Goal: Transaction & Acquisition: Purchase product/service

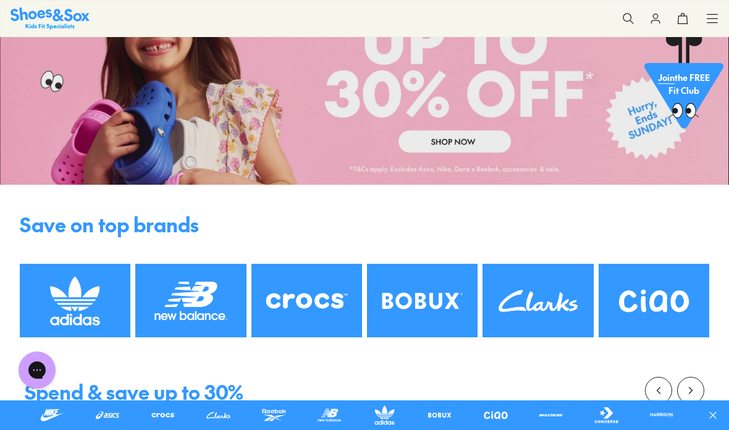
click at [709, 23] on icon at bounding box center [712, 18] width 12 height 12
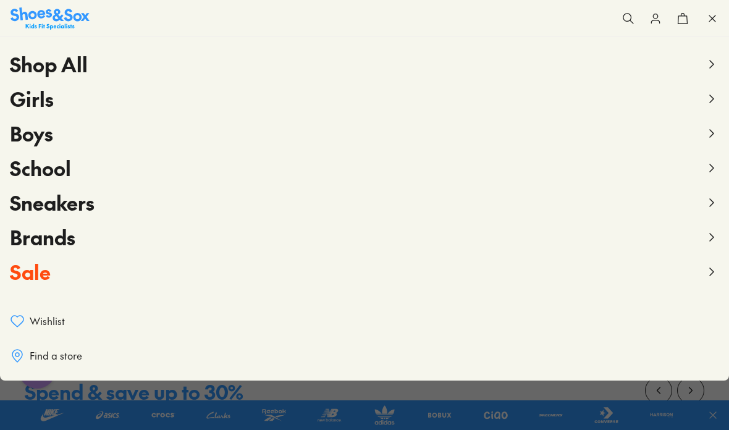
click at [712, 99] on icon at bounding box center [711, 98] width 15 height 15
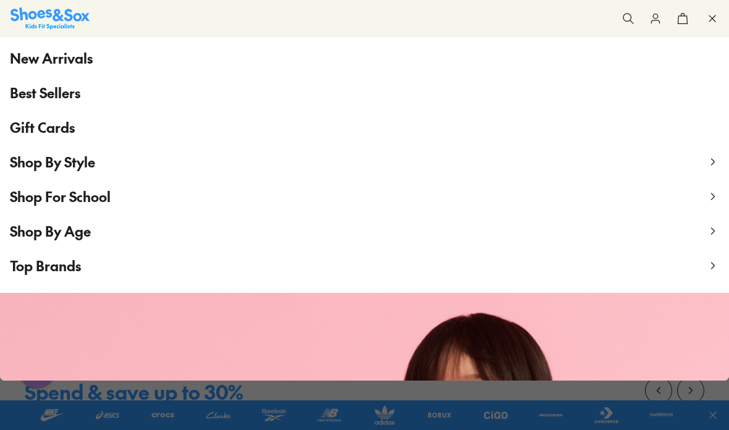
scroll to position [120, 0]
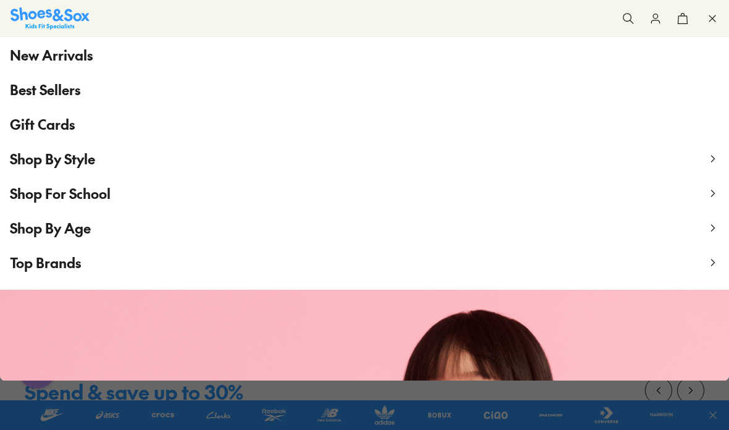
click at [711, 228] on icon at bounding box center [713, 228] width 12 height 12
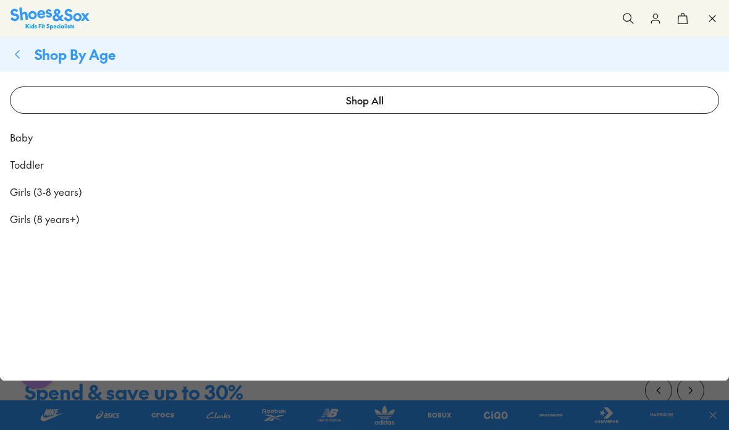
click at [16, 137] on span "Baby" at bounding box center [21, 137] width 23 height 15
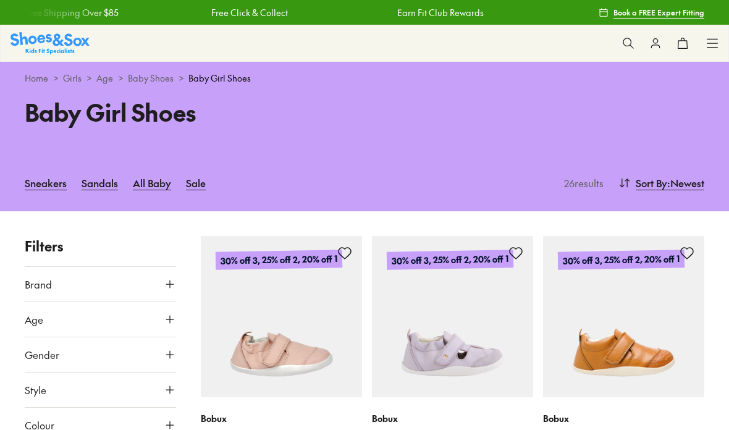
click at [175, 318] on icon at bounding box center [170, 319] width 12 height 12
click at [170, 316] on icon at bounding box center [170, 319] width 12 height 12
click at [707, 40] on icon at bounding box center [712, 43] width 12 height 12
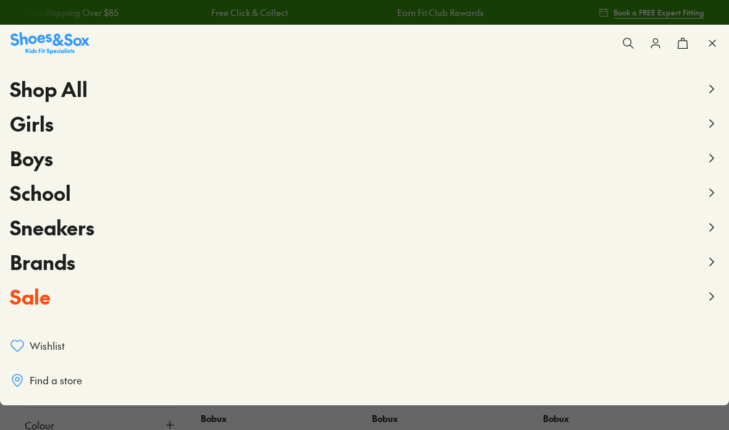
click at [702, 129] on button "Girls" at bounding box center [364, 123] width 709 height 35
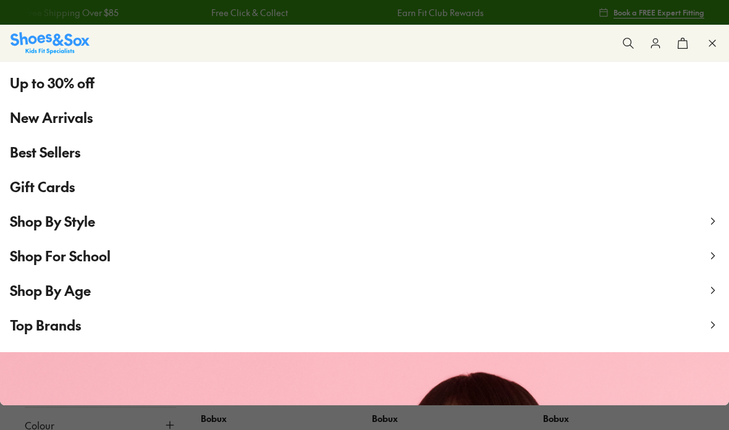
scroll to position [97, 0]
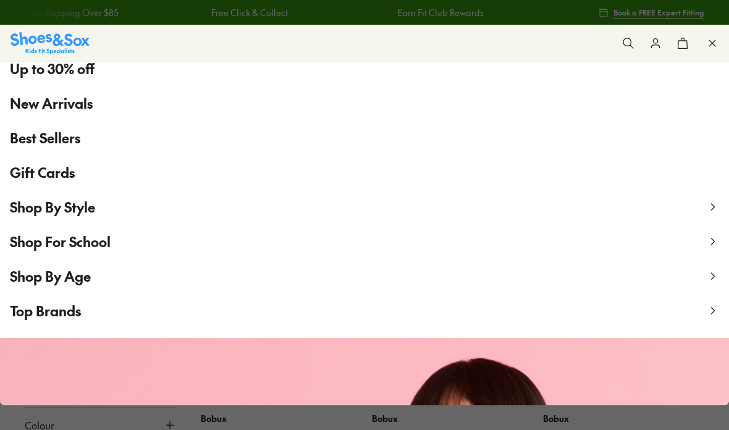
click at [711, 277] on icon at bounding box center [713, 276] width 12 height 12
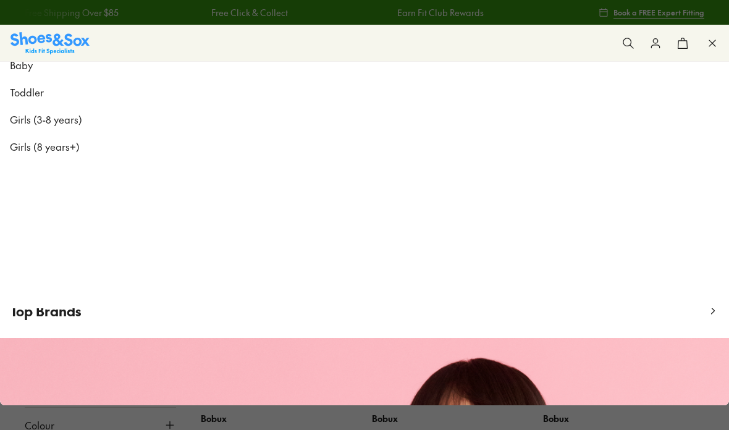
scroll to position [0, 0]
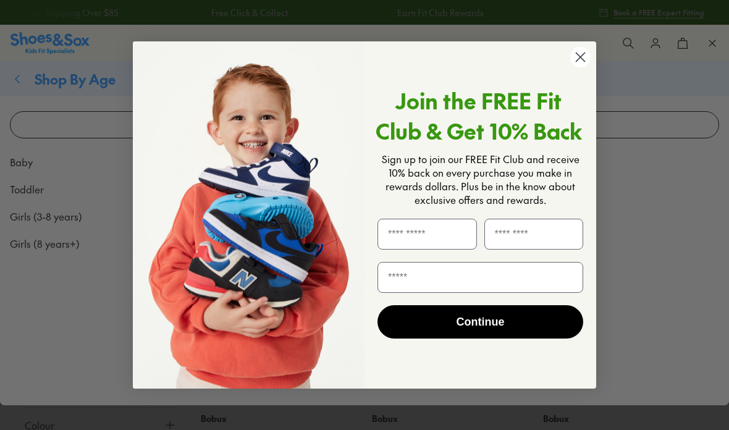
click at [580, 59] on circle "Close dialog" at bounding box center [580, 57] width 20 height 20
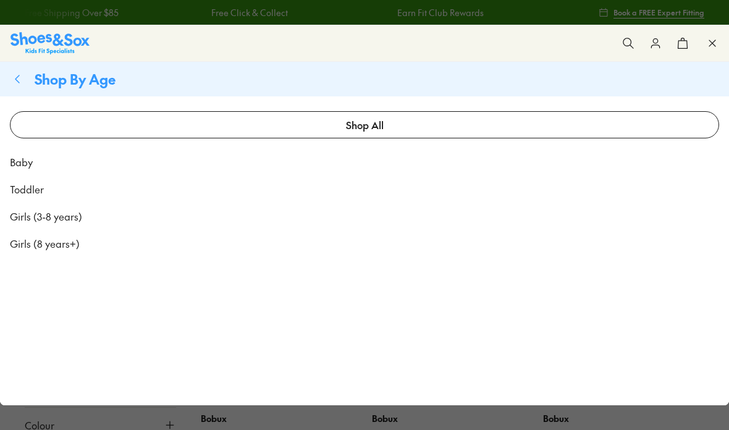
click at [33, 188] on span "Toddler" at bounding box center [27, 189] width 34 height 15
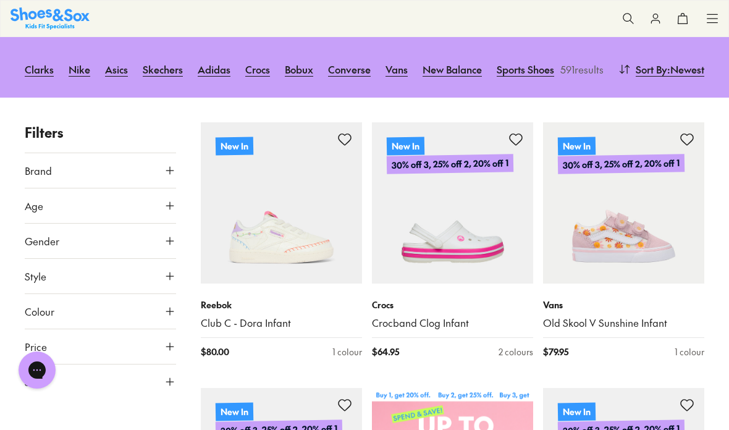
scroll to position [125, 0]
click at [171, 270] on icon at bounding box center [170, 275] width 12 height 12
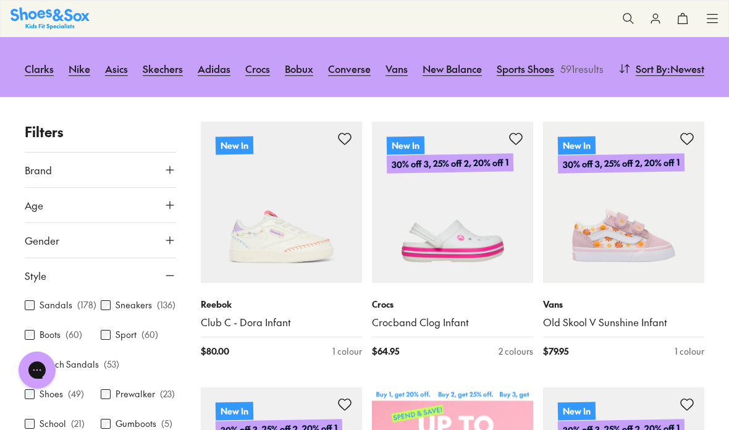
scroll to position [174, 0]
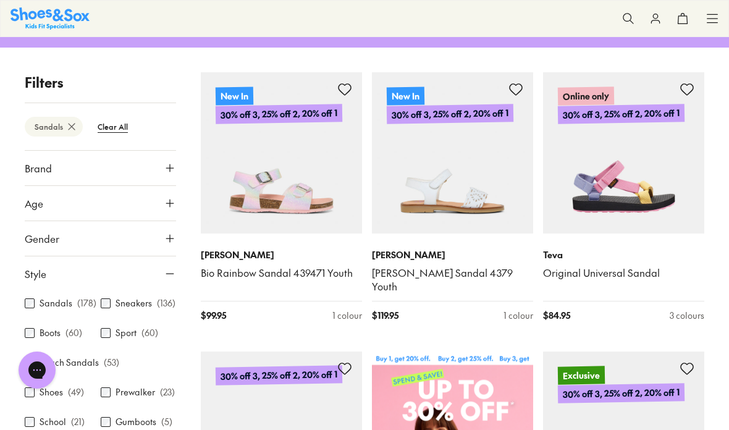
click at [169, 268] on icon at bounding box center [170, 274] width 12 height 12
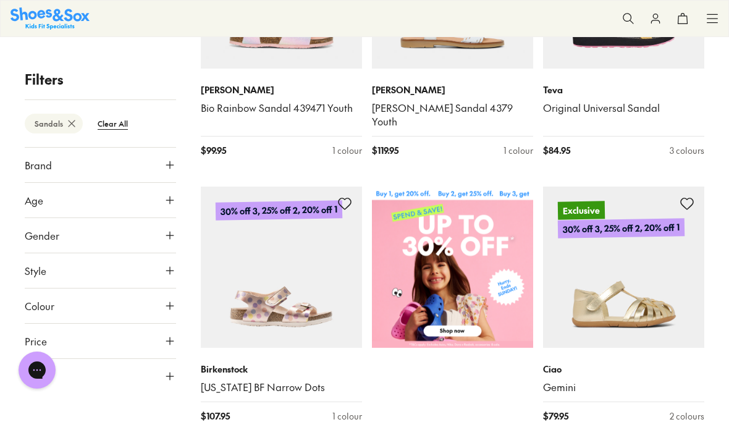
scroll to position [357, 0]
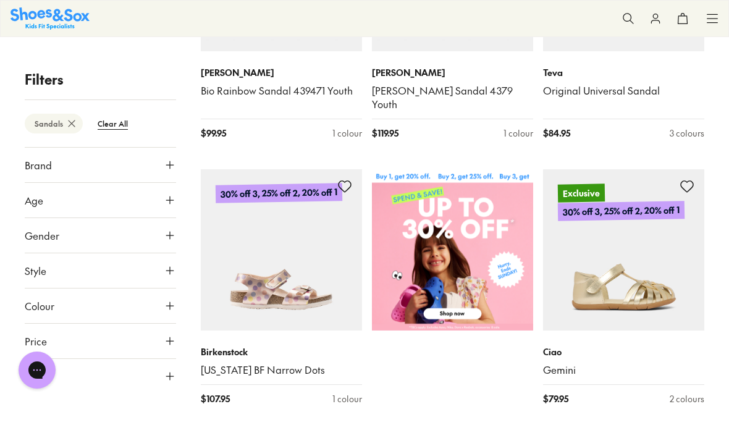
click at [172, 382] on icon at bounding box center [170, 376] width 12 height 12
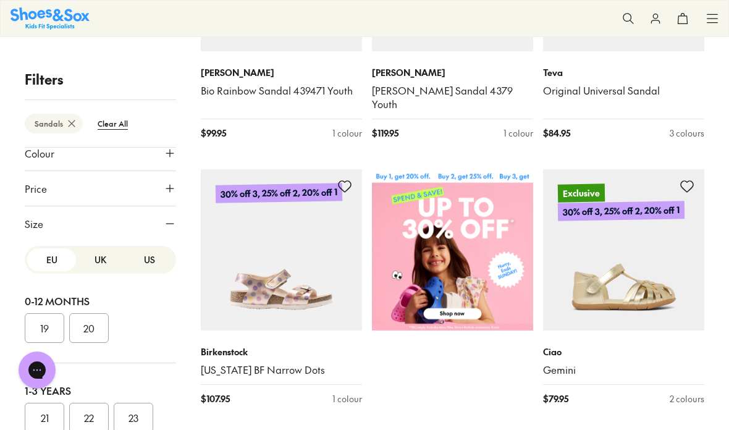
scroll to position [151, 0]
click at [90, 421] on button "22" at bounding box center [89, 419] width 40 height 30
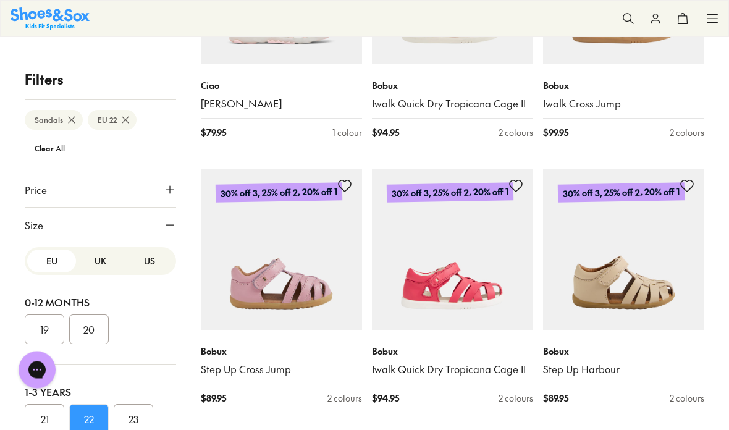
scroll to position [1938, 0]
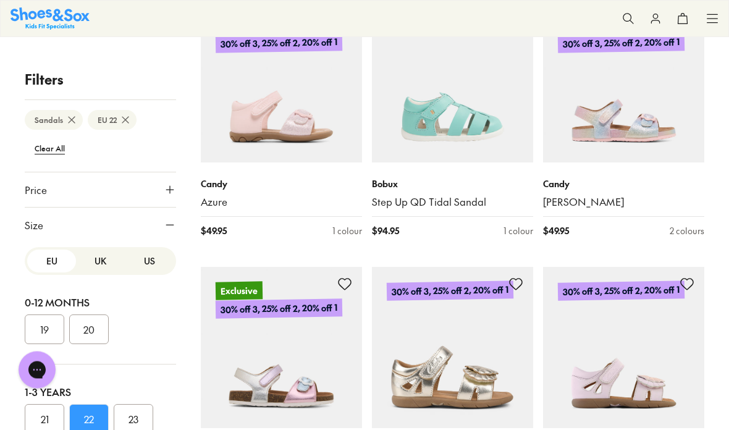
scroll to position [3468, 0]
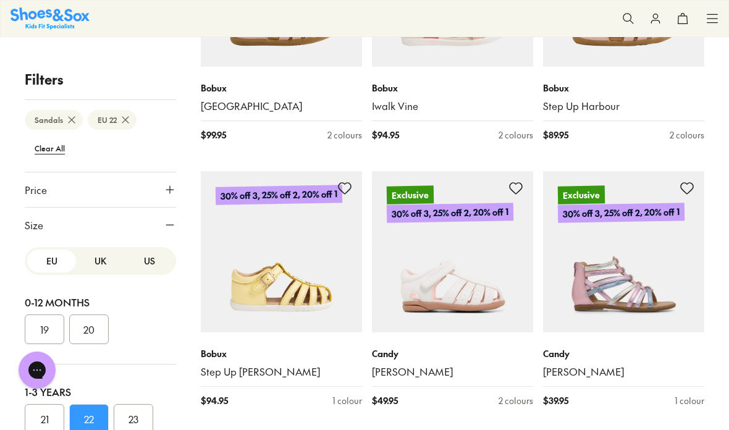
scroll to position [2739, 0]
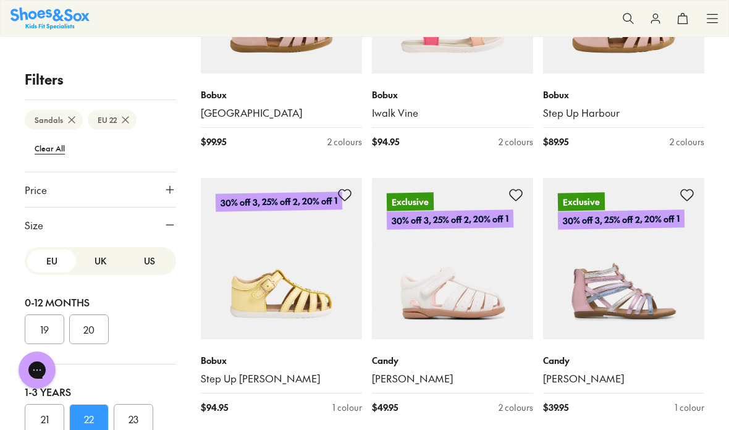
click at [316, 264] on img at bounding box center [281, 258] width 161 height 161
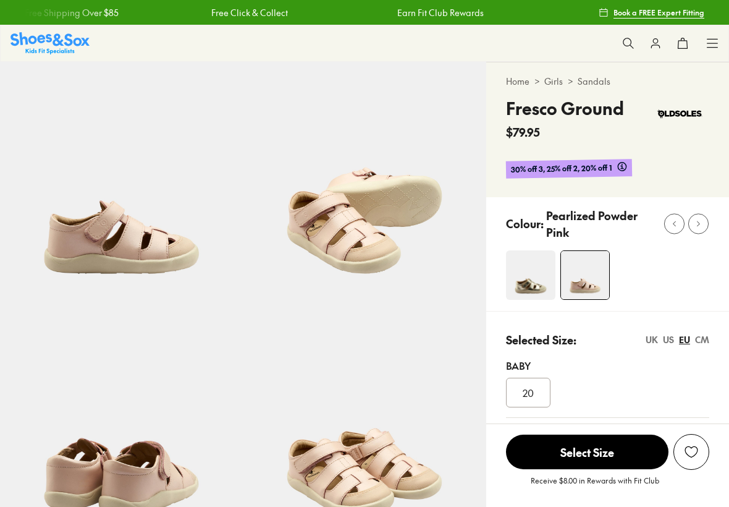
select select "*"
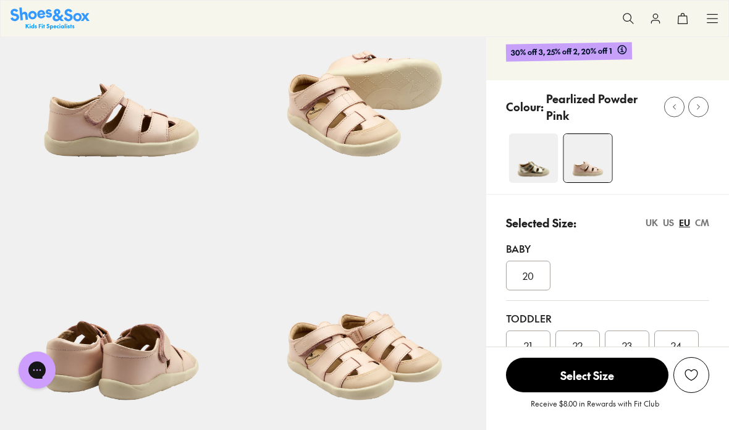
scroll to position [121, 0]
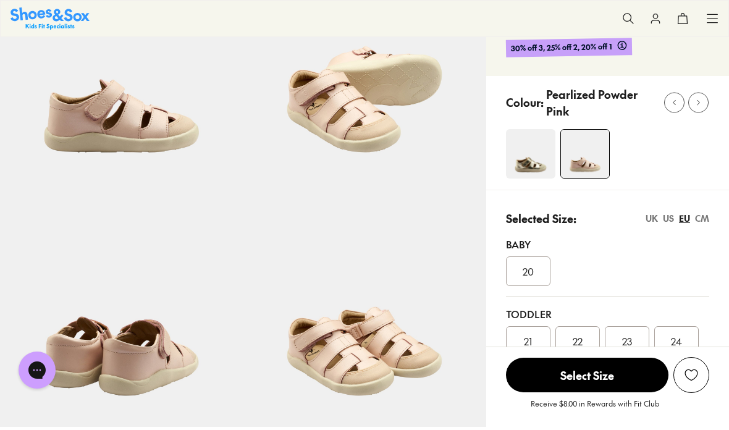
click at [581, 345] on span "22" at bounding box center [578, 341] width 10 height 15
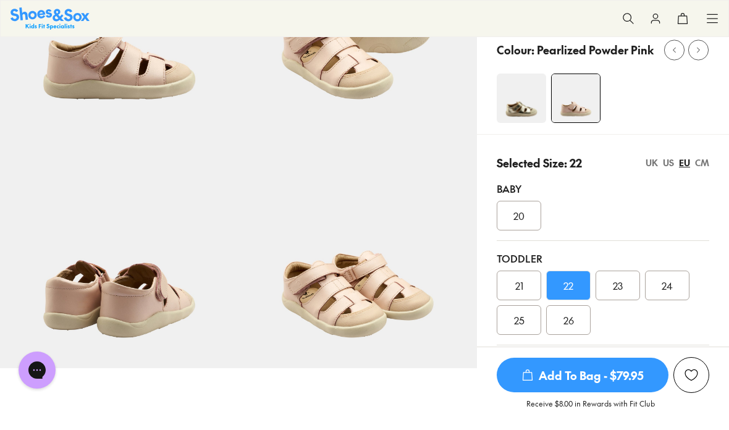
click at [607, 374] on span "Add To Bag - $79.95" at bounding box center [583, 375] width 172 height 35
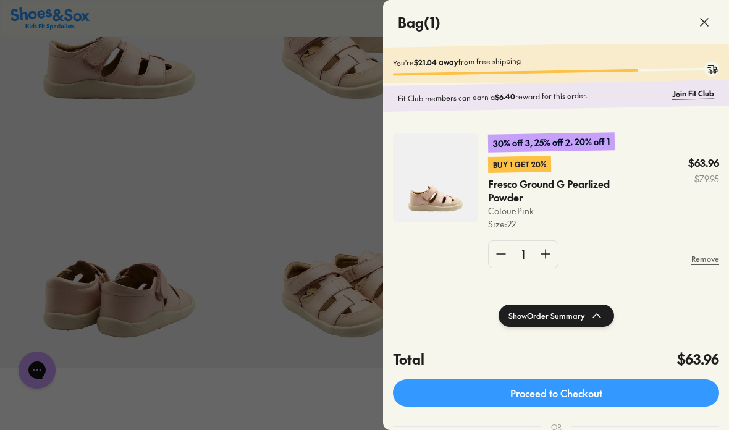
click at [703, 20] on use at bounding box center [704, 22] width 7 height 7
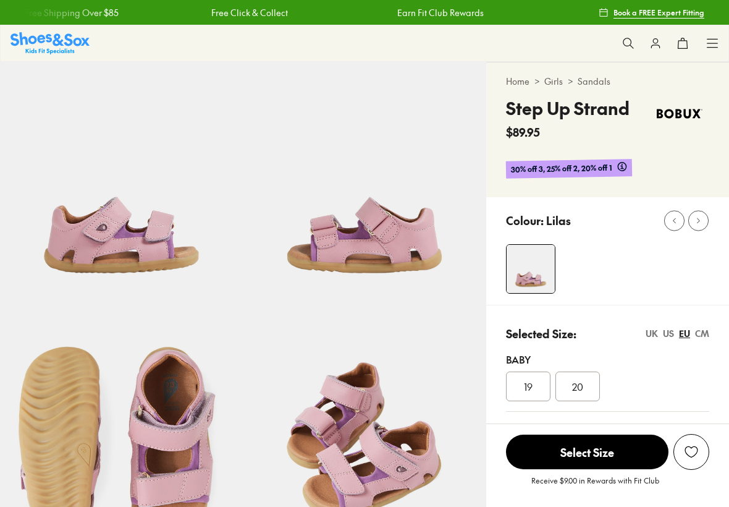
select select "*"
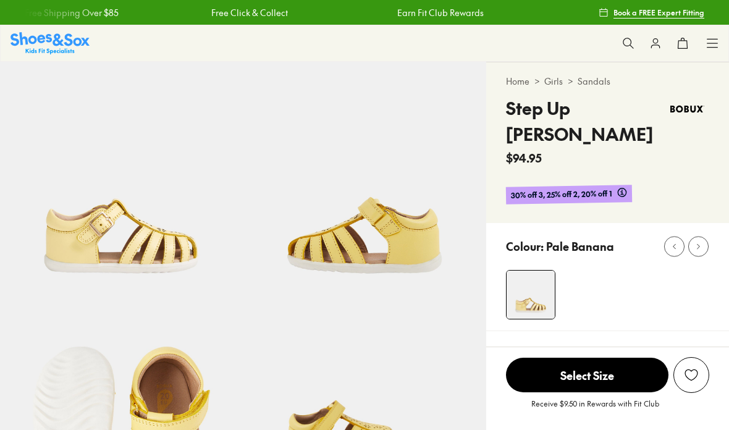
select select "*"
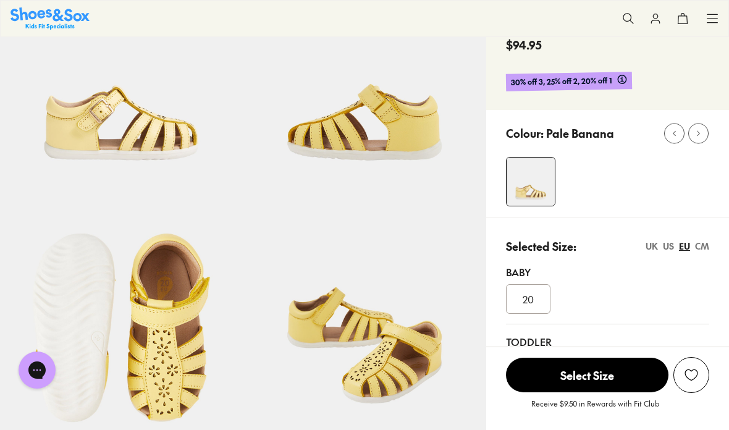
scroll to position [114, 0]
click at [588, 353] on div "22" at bounding box center [577, 368] width 44 height 30
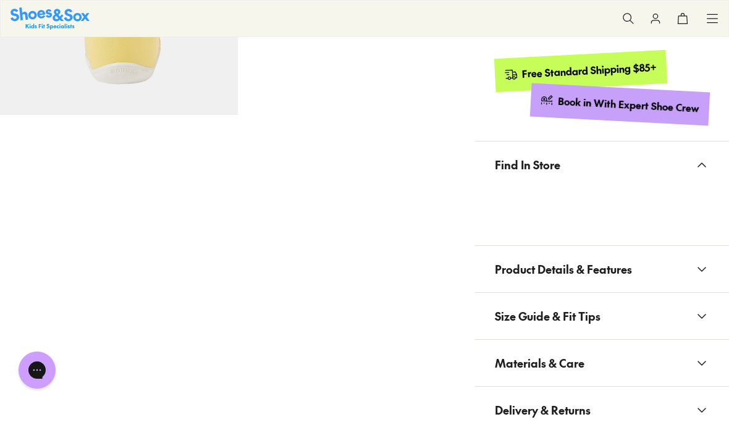
scroll to position [669, 0]
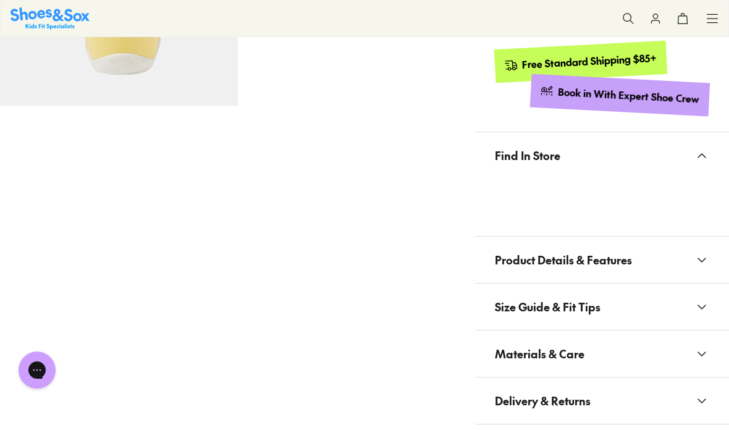
click at [701, 253] on icon at bounding box center [702, 260] width 15 height 15
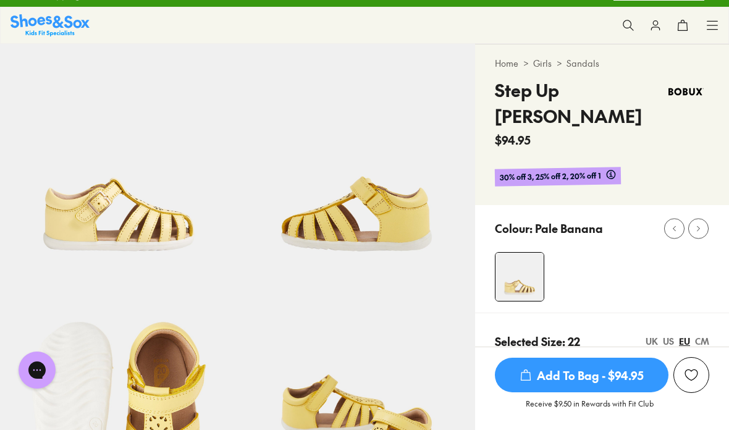
scroll to position [0, 0]
